Goal: Transaction & Acquisition: Subscribe to service/newsletter

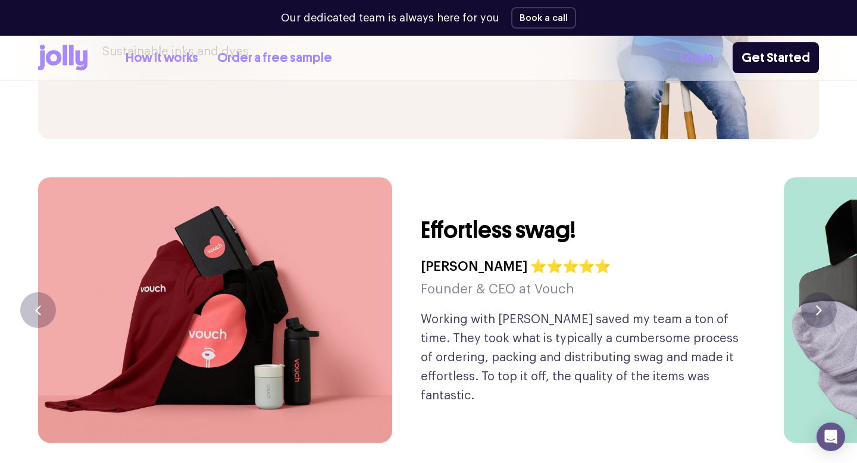
scroll to position [2715, 0]
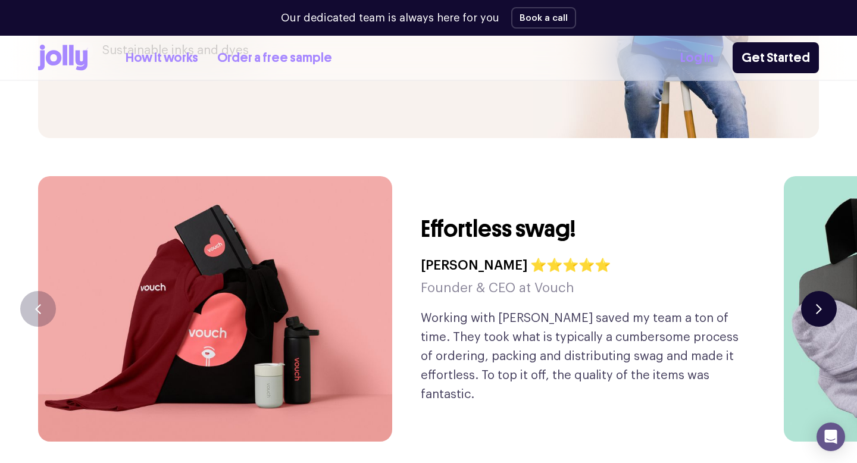
click at [810, 291] on button "button" at bounding box center [819, 309] width 36 height 36
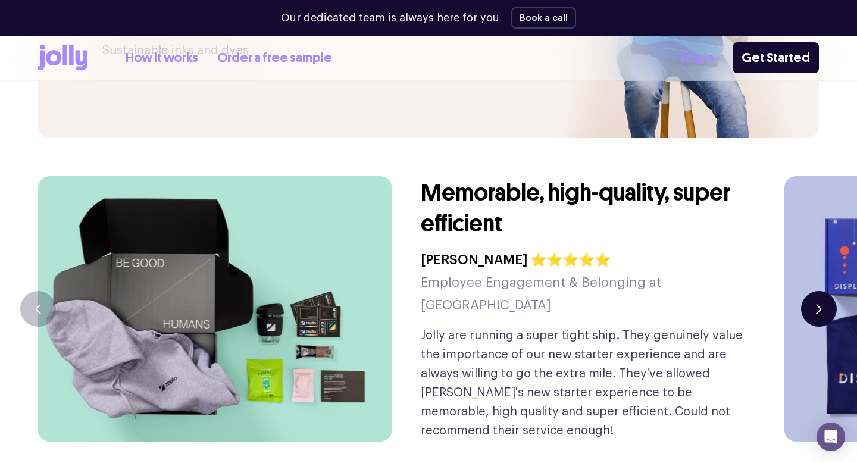
click at [810, 291] on button "button" at bounding box center [819, 309] width 36 height 36
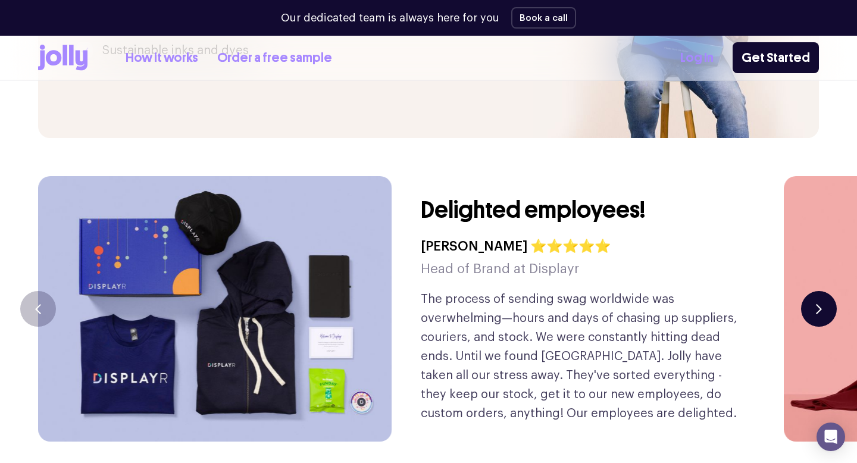
click at [811, 291] on button "button" at bounding box center [819, 309] width 36 height 36
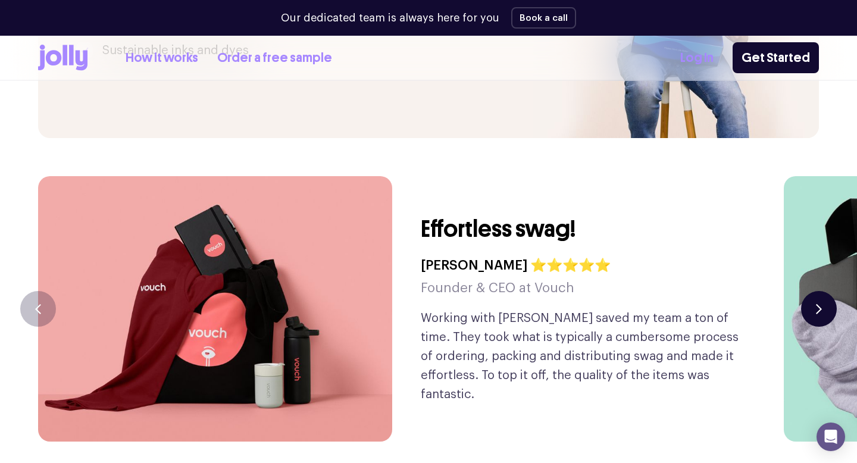
click at [810, 291] on button "button" at bounding box center [819, 309] width 36 height 36
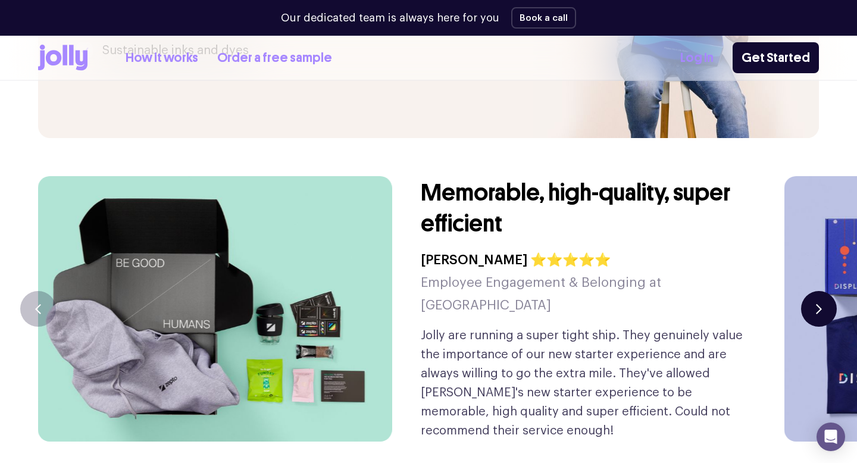
click at [807, 291] on button "button" at bounding box center [819, 309] width 36 height 36
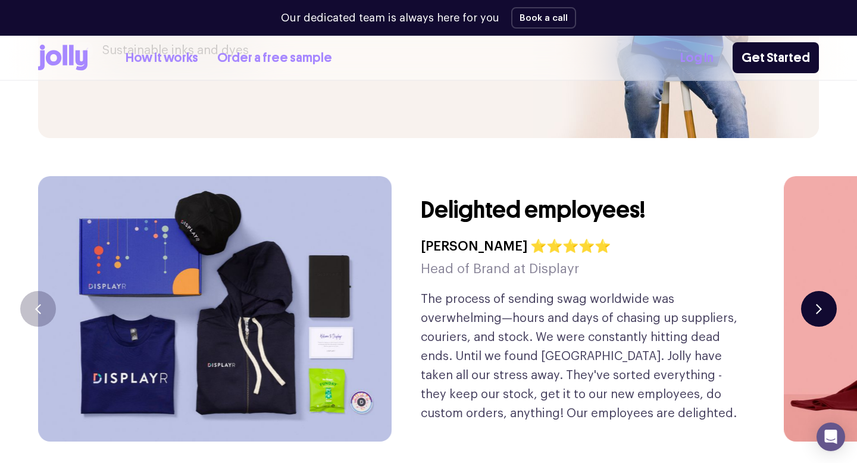
click at [807, 291] on button "button" at bounding box center [819, 309] width 36 height 36
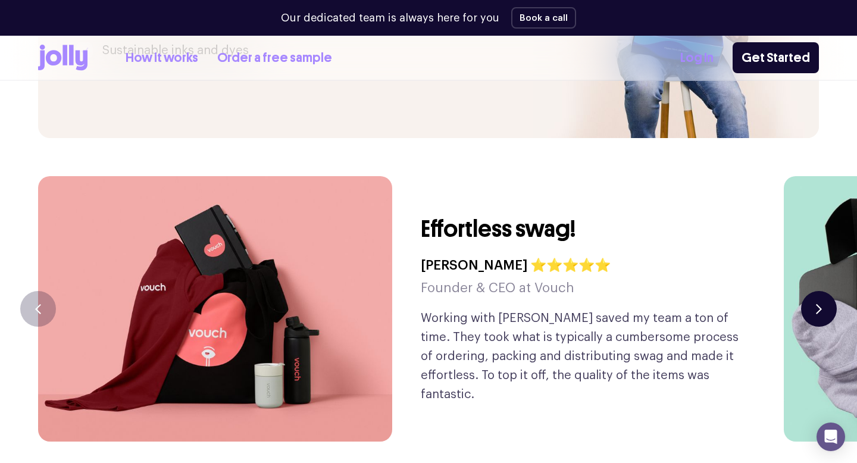
click at [807, 291] on button "button" at bounding box center [819, 309] width 36 height 36
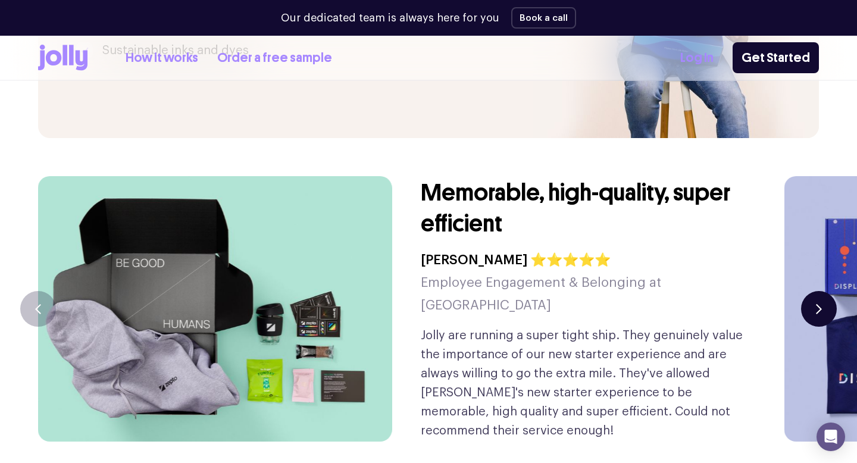
click at [821, 304] on icon "button" at bounding box center [819, 309] width 6 height 10
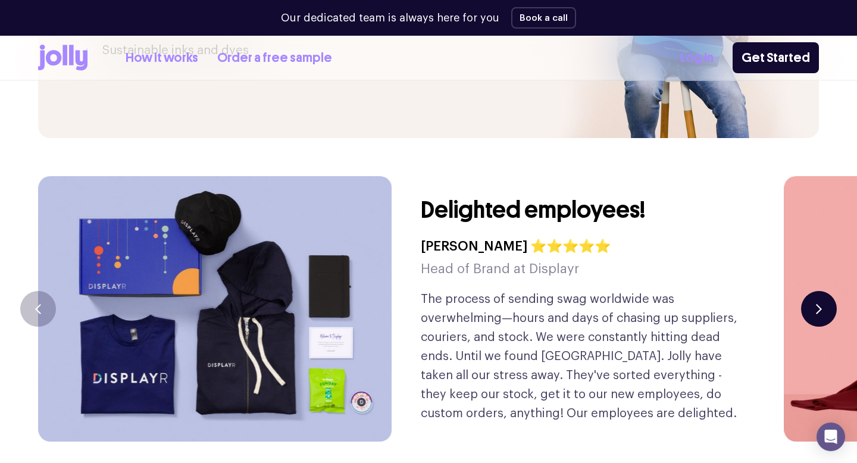
click at [810, 291] on button "button" at bounding box center [819, 309] width 36 height 36
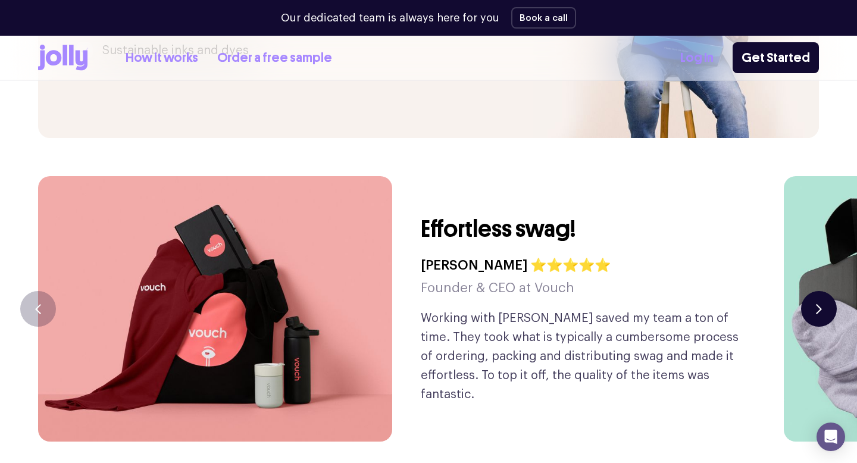
click at [813, 291] on button "button" at bounding box center [819, 309] width 36 height 36
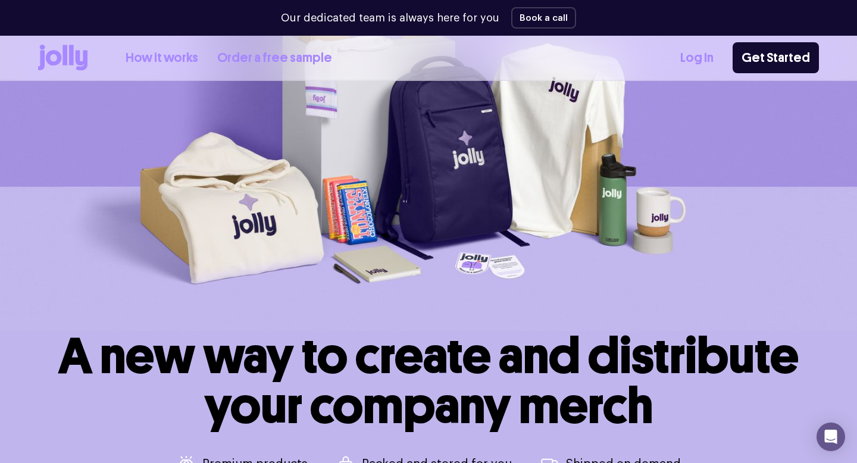
scroll to position [0, 0]
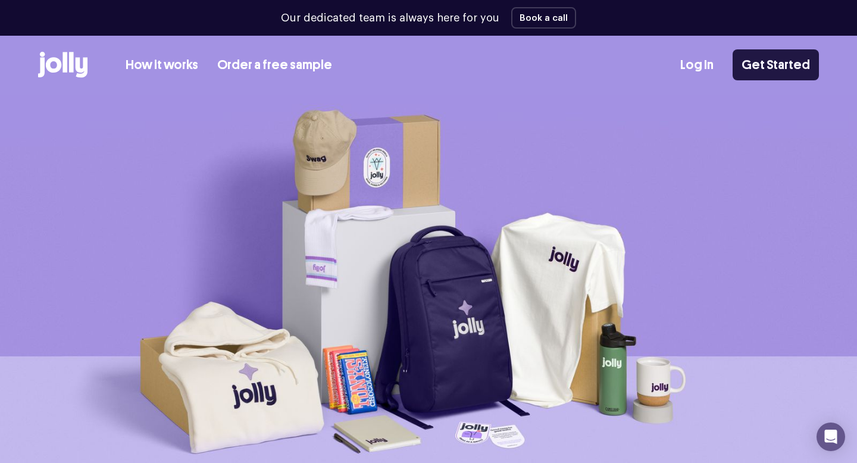
click at [777, 65] on link "Get Started" at bounding box center [775, 64] width 86 height 31
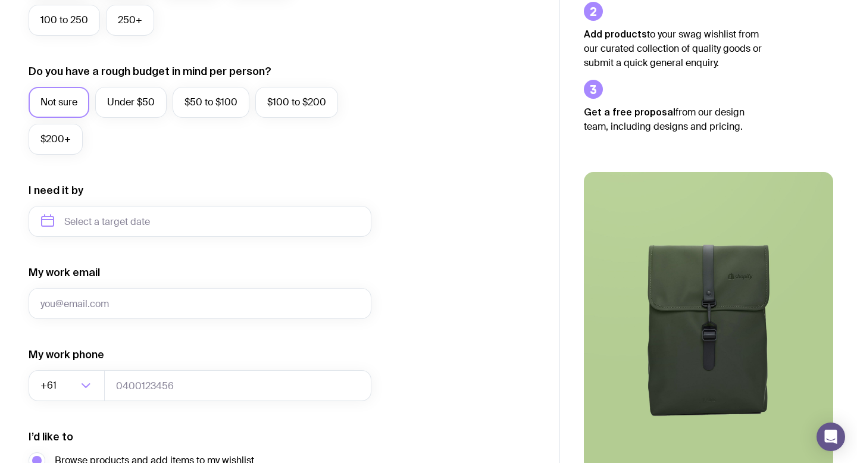
scroll to position [549, 0]
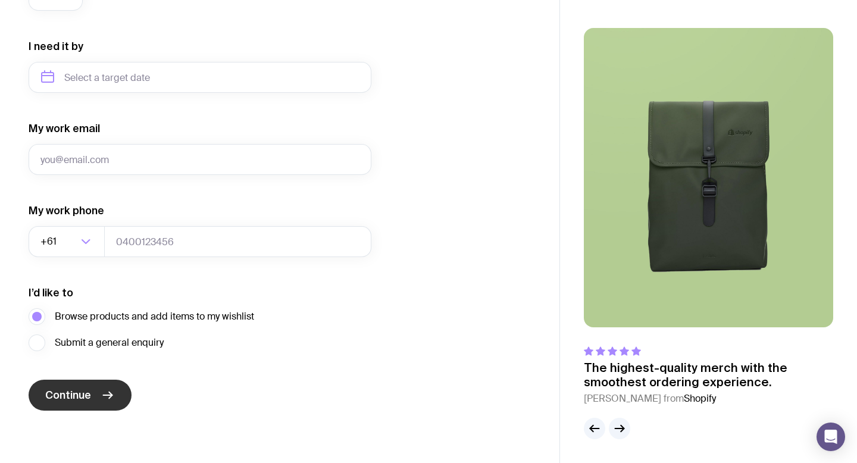
click at [110, 401] on icon "submit" at bounding box center [108, 395] width 14 height 14
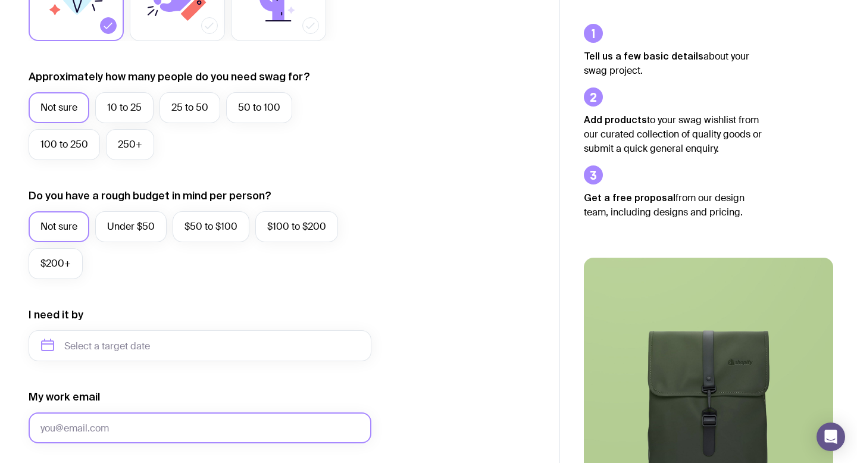
scroll to position [0, 0]
